Goal: Information Seeking & Learning: Learn about a topic

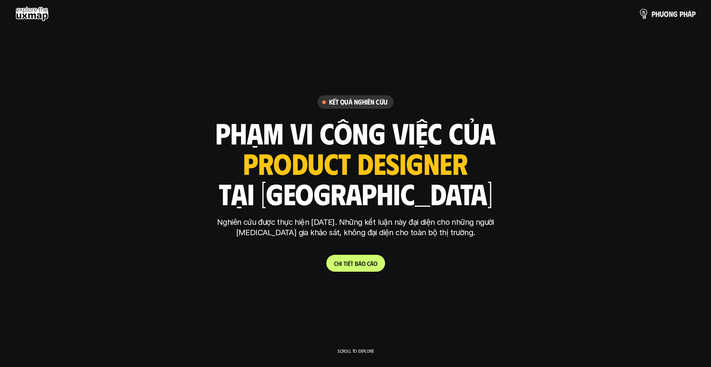
click at [465, 15] on p "p h ư ơ n g p h á p" at bounding box center [673, 14] width 44 height 8
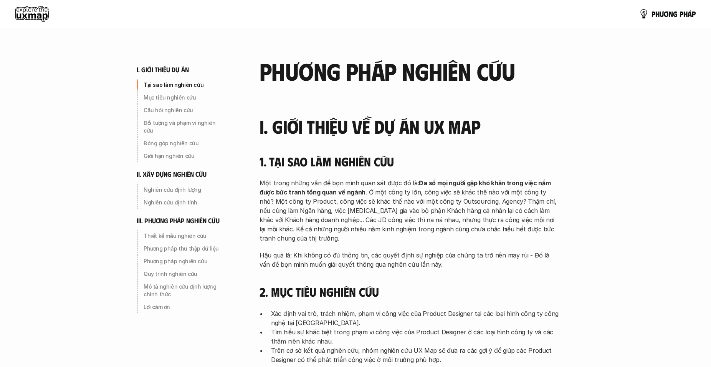
click at [465, 15] on span "n" at bounding box center [671, 14] width 4 height 8
click at [32, 20] on use at bounding box center [31, 13] width 33 height 15
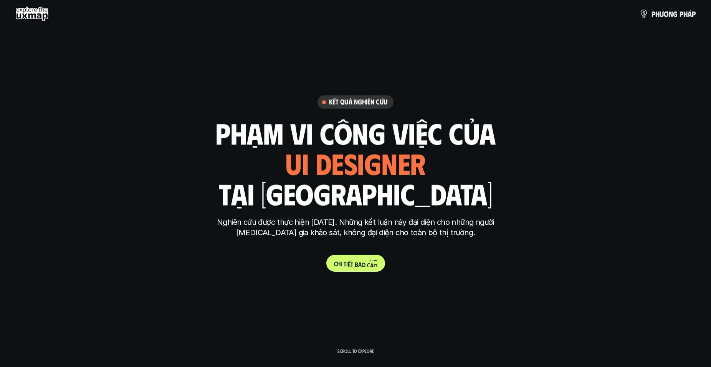
click at [363, 263] on p "C h i t i ế t b á o c á o" at bounding box center [355, 262] width 43 height 7
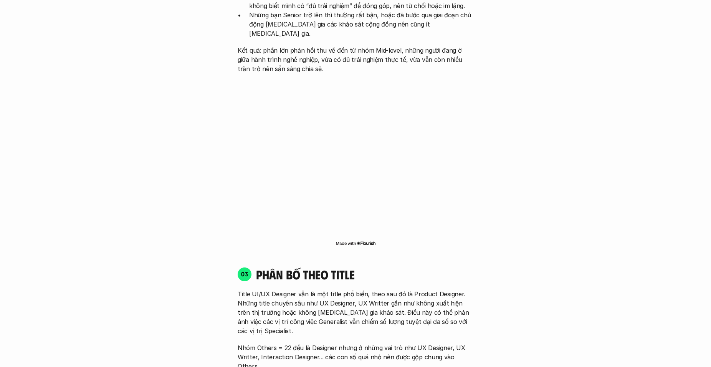
scroll to position [979, 0]
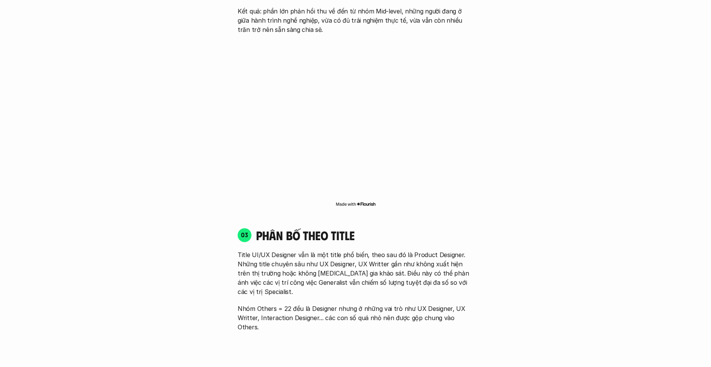
click at [370, 201] on img at bounding box center [355, 204] width 40 height 6
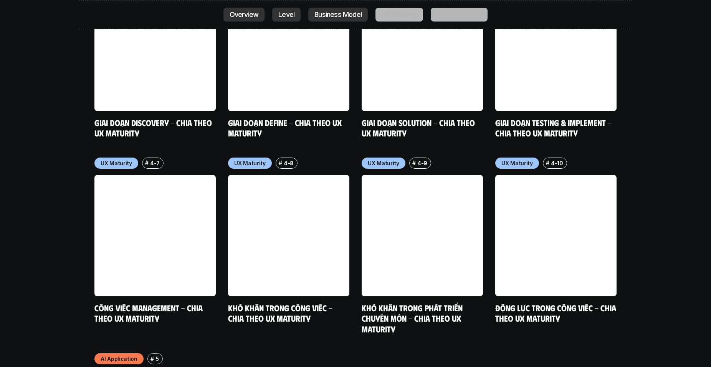
scroll to position [3797, 0]
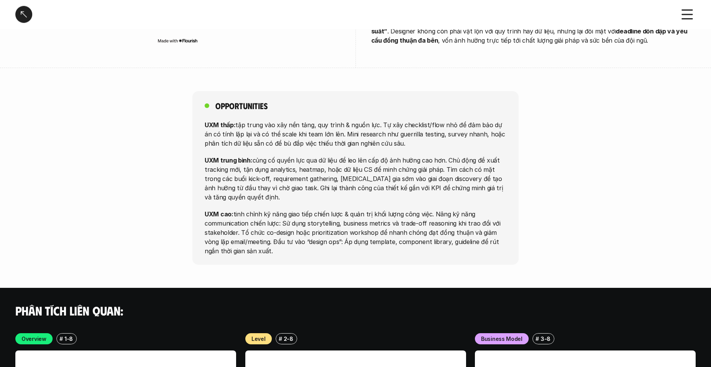
scroll to position [1644, 0]
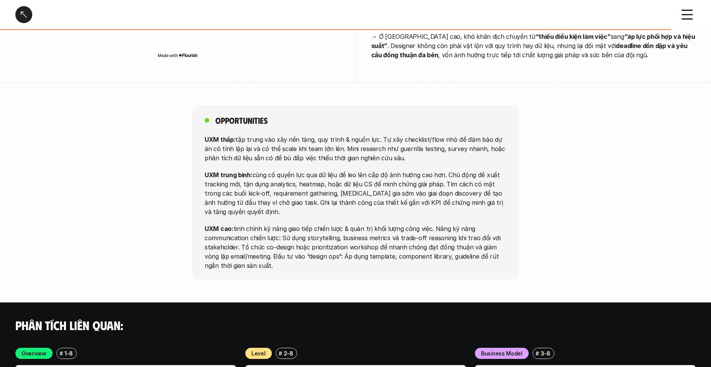
click at [30, 20] on div at bounding box center [23, 14] width 17 height 17
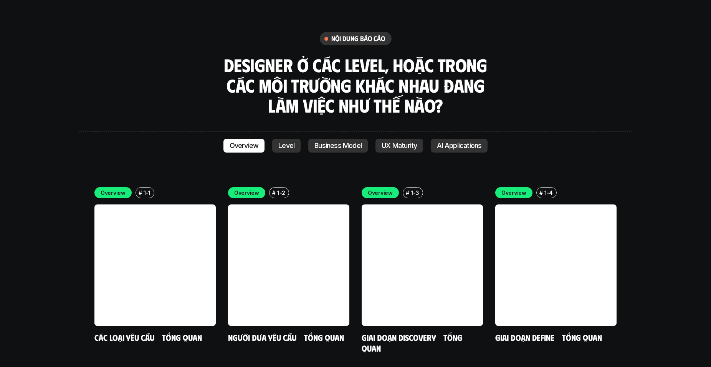
scroll to position [2136, 0]
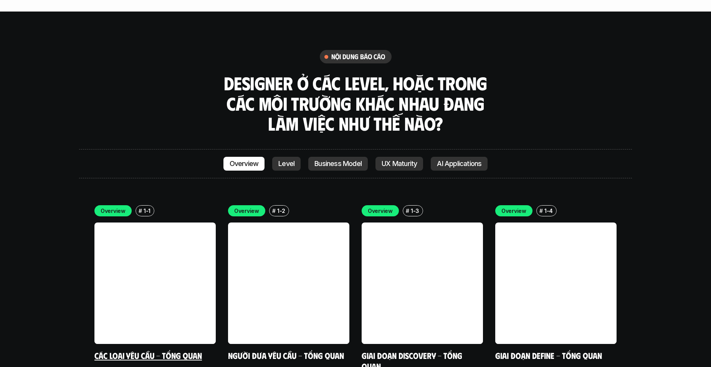
click at [155, 350] on link "Các loại yêu cầu - Tổng quan" at bounding box center [147, 355] width 107 height 10
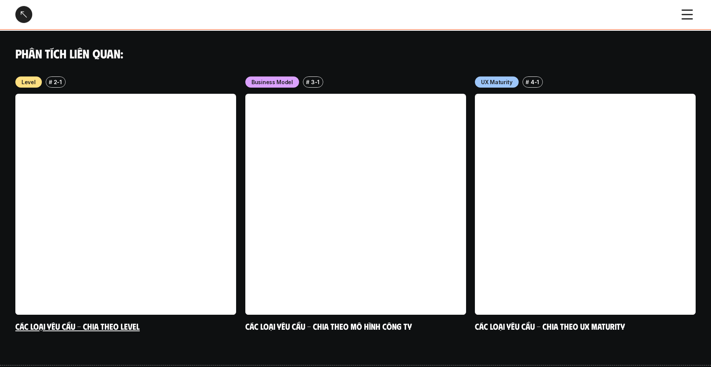
scroll to position [746, 0]
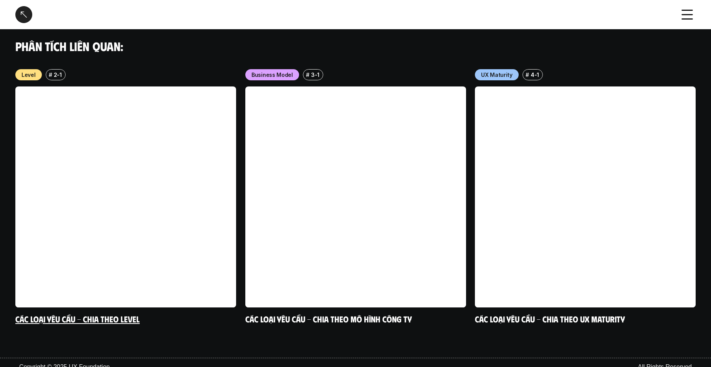
click at [122, 296] on link at bounding box center [125, 196] width 221 height 221
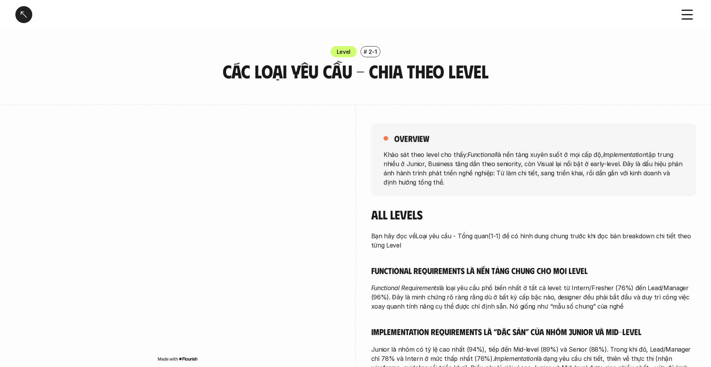
click at [350, 150] on div "overview Khảo sát theo level cho thấy: Functional là nền tảng xuyên suốt ở mọi …" at bounding box center [355, 329] width 680 height 450
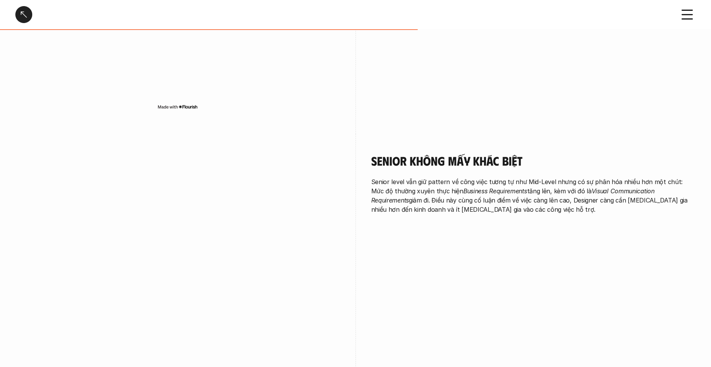
scroll to position [1264, 0]
click at [685, 15] on use at bounding box center [687, 14] width 10 height 9
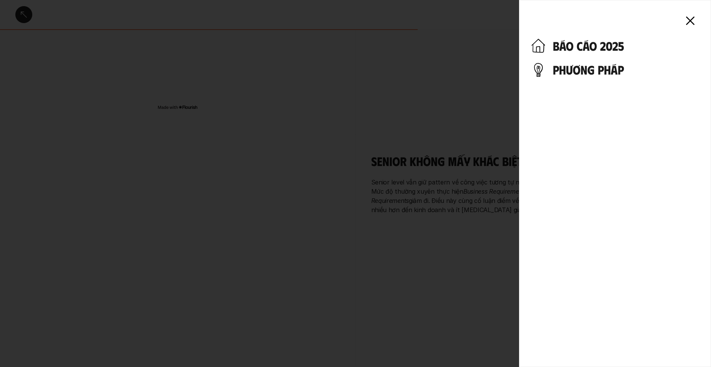
click at [583, 47] on h4 "báo cáo 2025" at bounding box center [626, 45] width 146 height 15
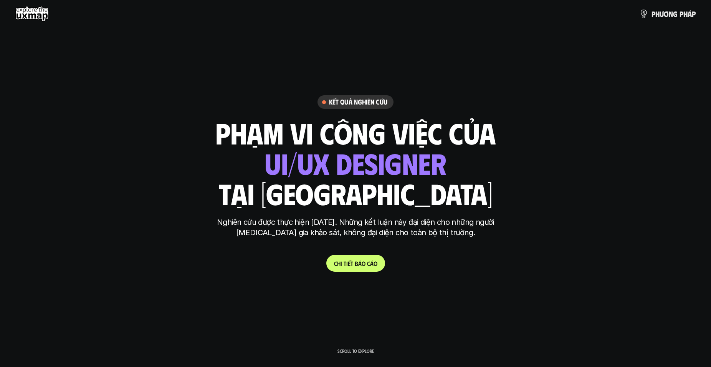
click at [363, 102] on h6 "Kết quả nghiên cứu" at bounding box center [358, 101] width 58 height 9
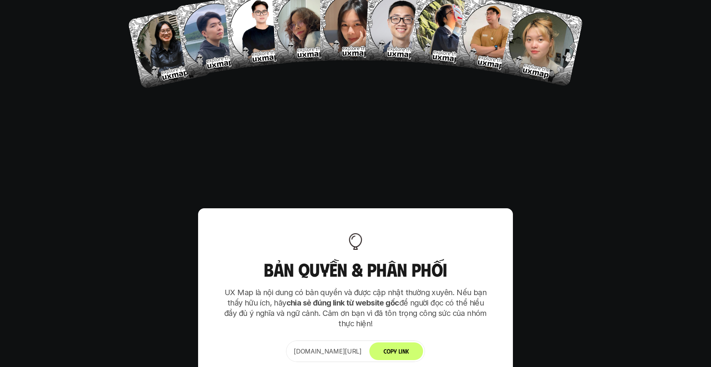
scroll to position [4659, 0]
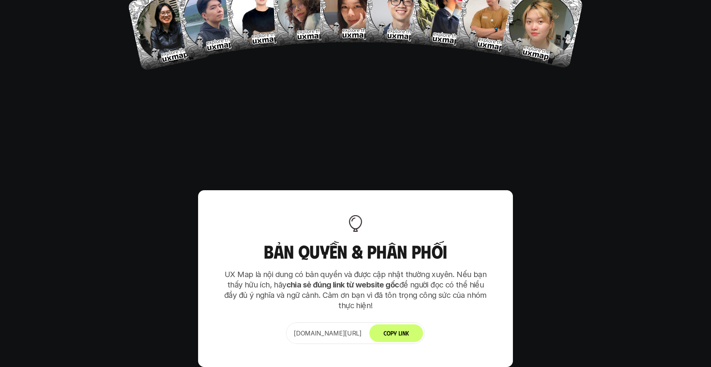
click at [418, 324] on button "Copy Link" at bounding box center [396, 333] width 54 height 18
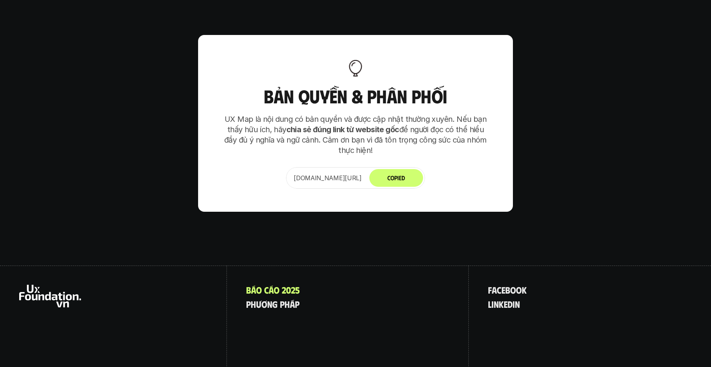
scroll to position [4821, 0]
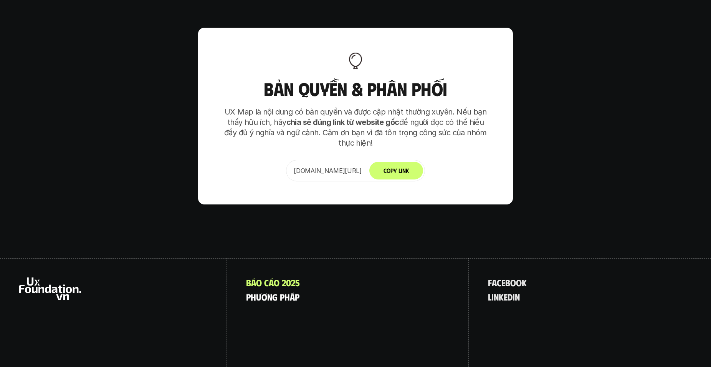
click at [286, 291] on p "p h ư ơ n g p h á p" at bounding box center [272, 296] width 53 height 10
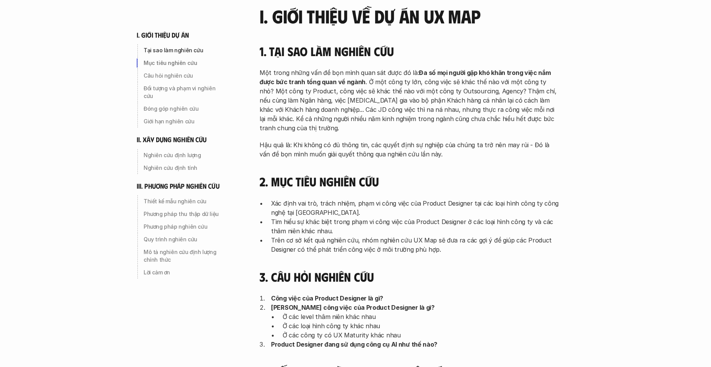
scroll to position [117, 0]
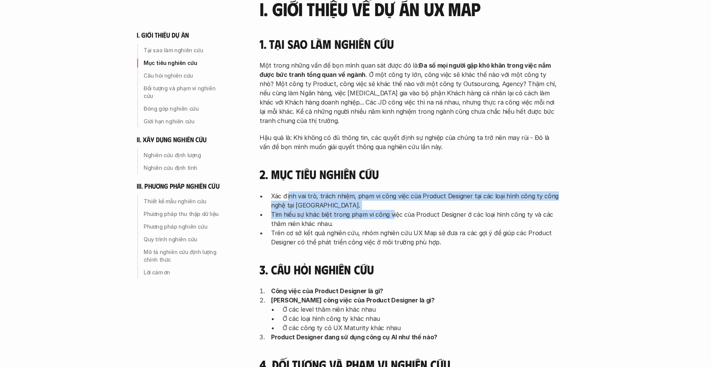
drag, startPoint x: 288, startPoint y: 196, endPoint x: 390, endPoint y: 216, distance: 104.0
click at [390, 216] on ul "Xác định vai trò, trách nhiệm, phạm vi công việc của Product Designer tại các l…" at bounding box center [408, 218] width 299 height 55
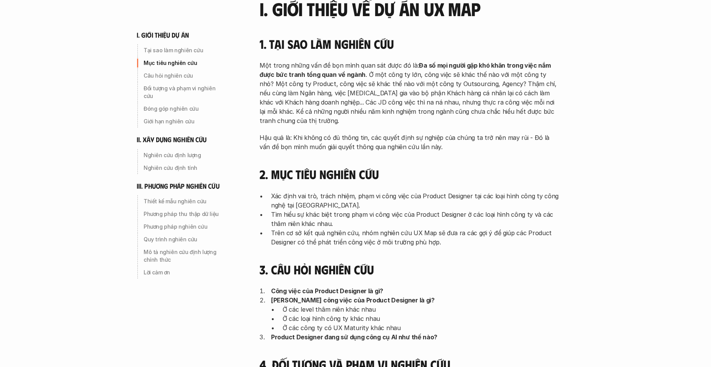
click at [383, 225] on p "Tìm hiểu sự khác biệt trong phạm vi công việc của Product Designer ở các loại h…" at bounding box center [415, 219] width 288 height 18
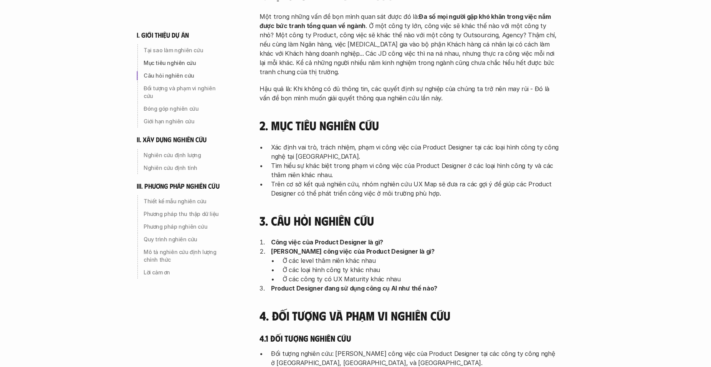
scroll to position [196, 0]
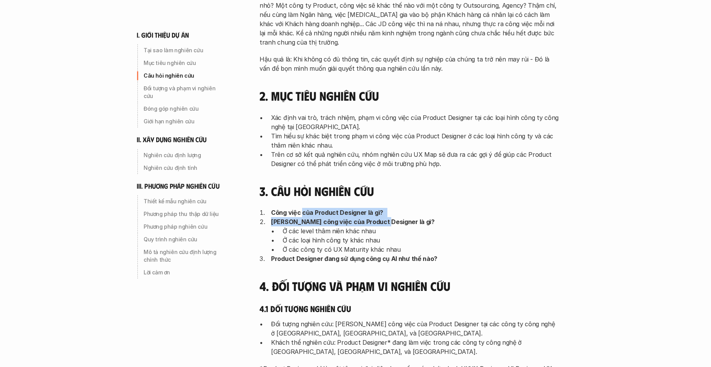
drag, startPoint x: 303, startPoint y: 210, endPoint x: 383, endPoint y: 225, distance: 81.3
click at [383, 225] on ol "Công việc của Product Designer là gì? Phạm vi công việc của Product Designer là…" at bounding box center [408, 235] width 299 height 55
click at [376, 242] on p "Ở các loại hình công ty khác nhau" at bounding box center [420, 239] width 276 height 9
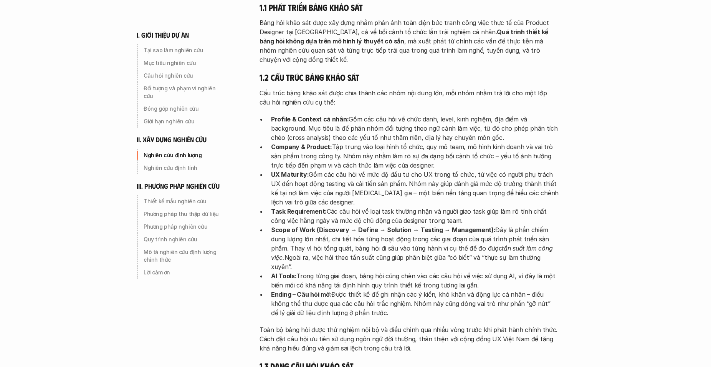
scroll to position [1096, 0]
